Goal: Find specific page/section: Find specific page/section

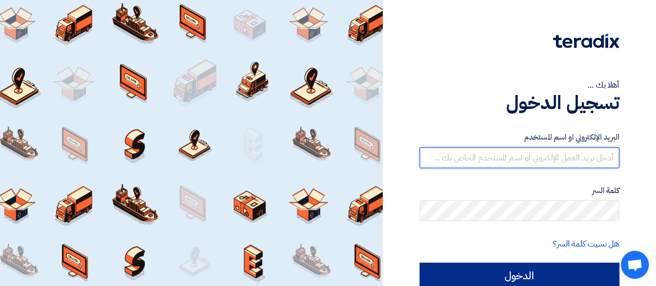
type input "[EMAIL_ADDRESS][DOMAIN_NAME]"
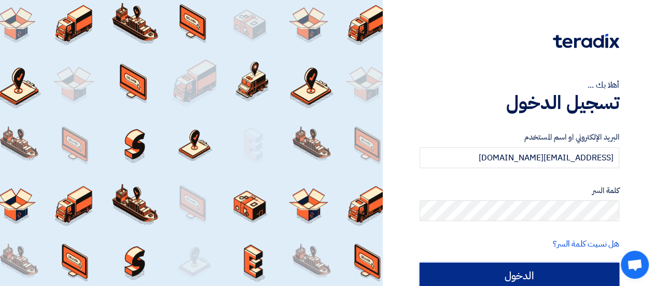
click at [540, 269] on input "الدخول" at bounding box center [519, 275] width 200 height 26
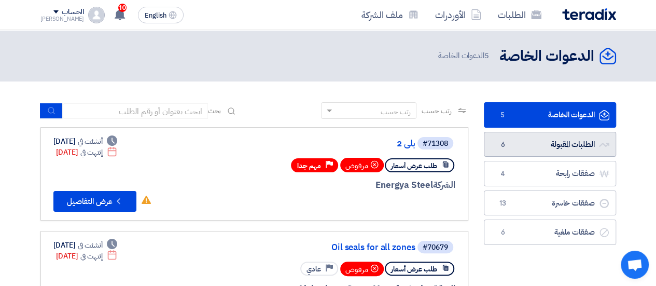
click at [577, 138] on link "الطلبات المقبولة الطلبات المقبولة 6" at bounding box center [550, 144] width 132 height 25
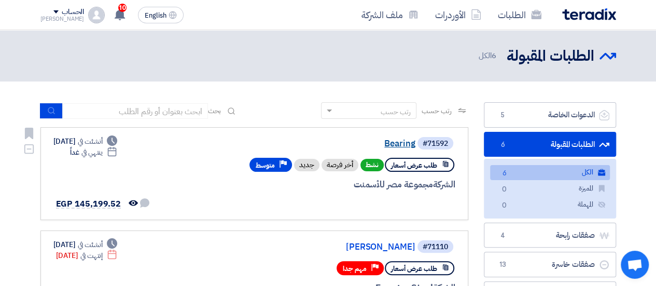
click at [405, 140] on link "Bearing" at bounding box center [311, 143] width 207 height 9
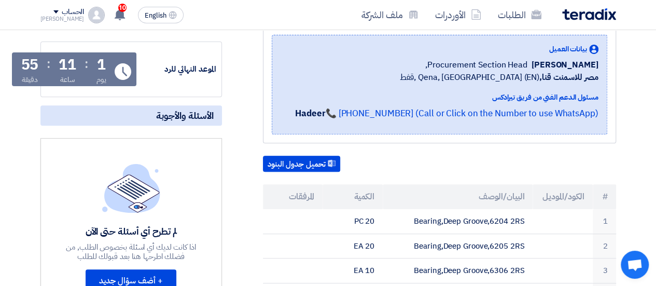
drag, startPoint x: 281, startPoint y: 150, endPoint x: 273, endPoint y: 194, distance: 45.3
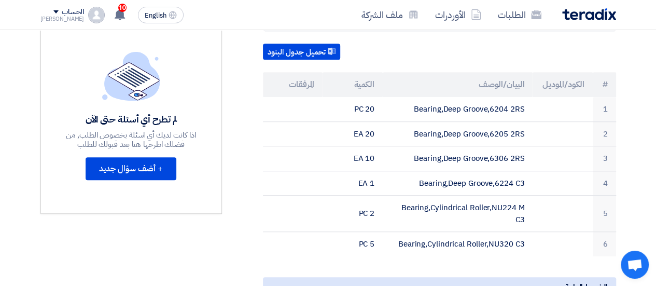
scroll to position [294, 0]
